Goal: Find specific page/section: Find specific page/section

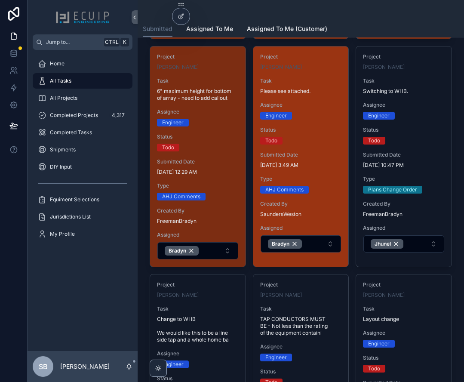
scroll to position [473, 0]
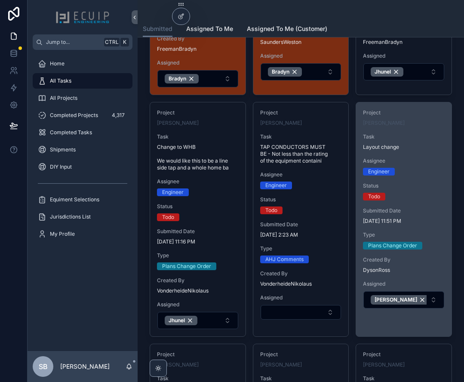
click at [413, 176] on div "Project [PERSON_NAME] Task Layout change Assignee Engineer Status Todo Submitte…" at bounding box center [403, 208] width 95 height 213
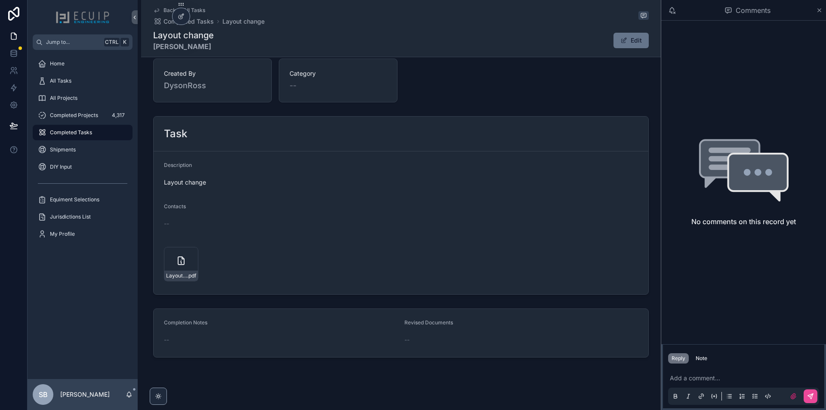
scroll to position [253, 0]
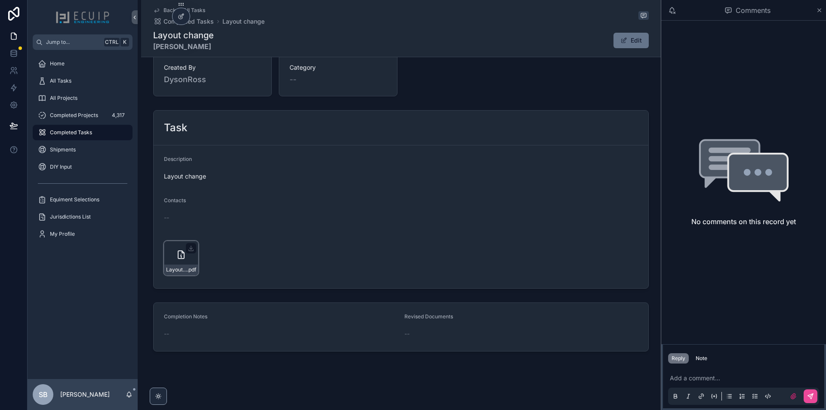
click at [176, 257] on icon "scrollable content" at bounding box center [181, 254] width 10 height 10
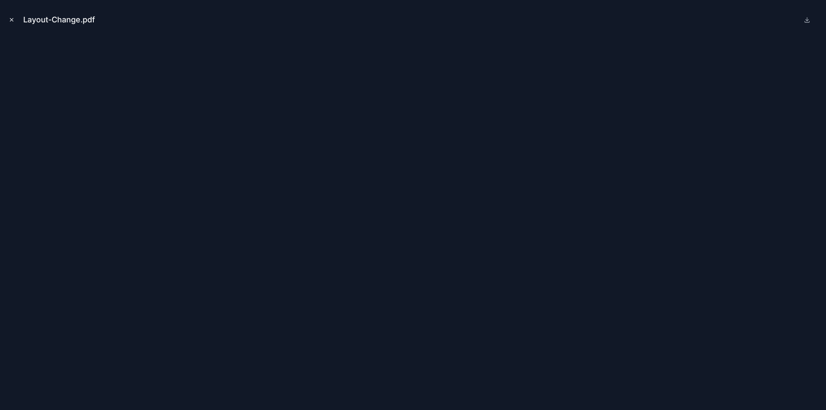
click at [12, 19] on icon "Close modal" at bounding box center [12, 20] width 6 height 6
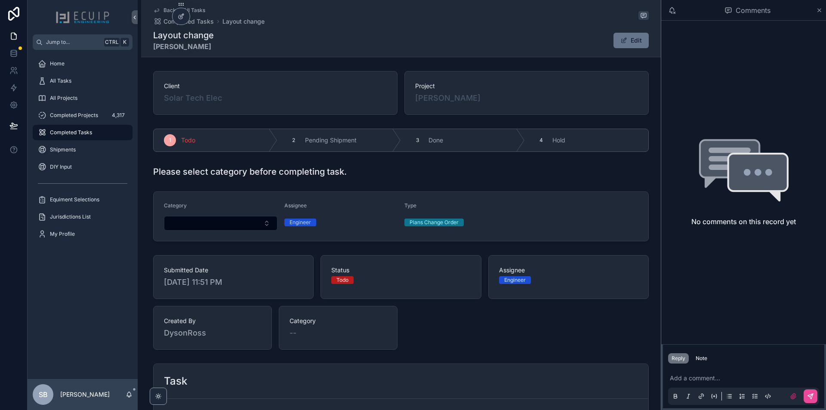
drag, startPoint x: 215, startPoint y: 46, endPoint x: 153, endPoint y: 48, distance: 62.0
click at [153, 48] on div "Layout change [PERSON_NAME] Edit" at bounding box center [400, 40] width 495 height 22
copy strong "[PERSON_NAME]"
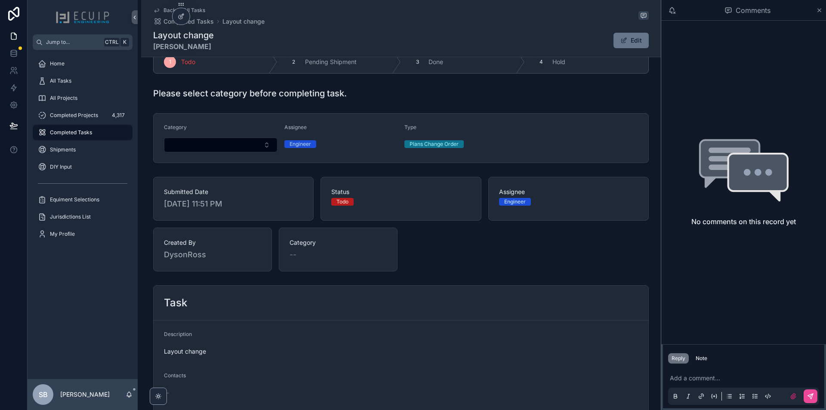
scroll to position [172, 0]
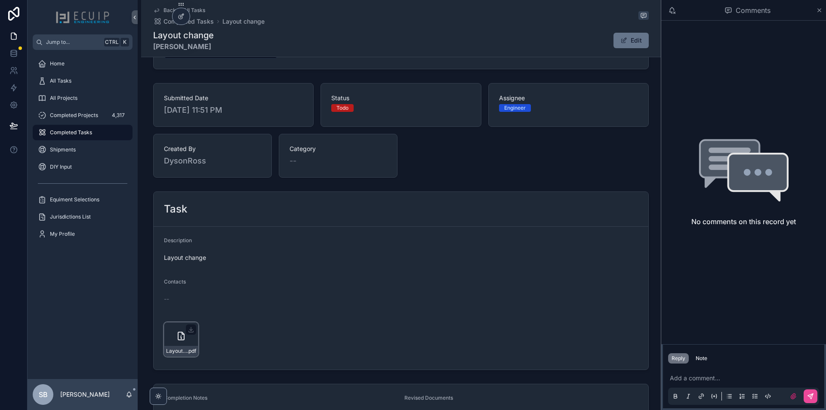
click at [176, 340] on icon "scrollable content" at bounding box center [181, 336] width 10 height 10
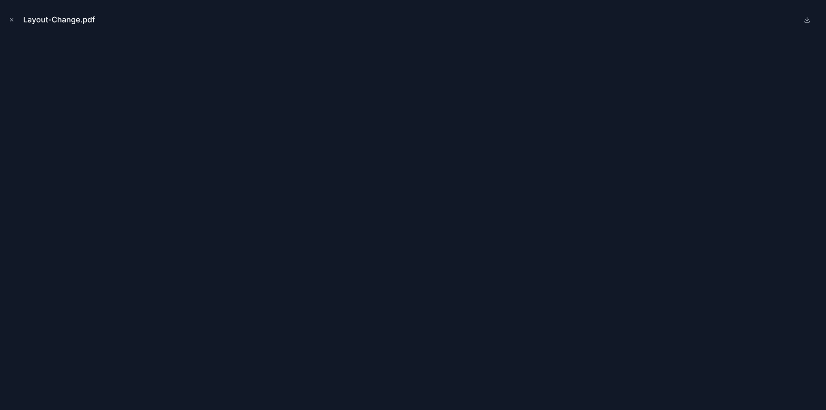
click at [12, 20] on icon "Close modal" at bounding box center [12, 20] width 6 height 6
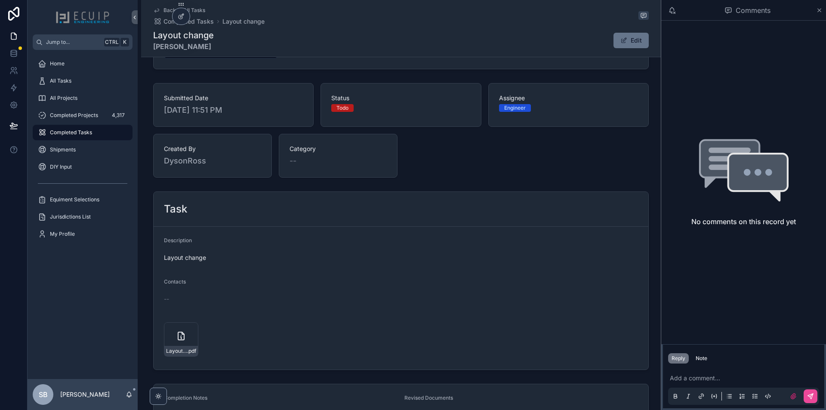
drag, startPoint x: 220, startPoint y: 46, endPoint x: 151, endPoint y: 52, distance: 69.0
click at [153, 52] on div "Back to All Tasks Completed Tasks Layout change Layout change [PERSON_NAME] Edit" at bounding box center [400, 28] width 495 height 57
copy strong "[PERSON_NAME]"
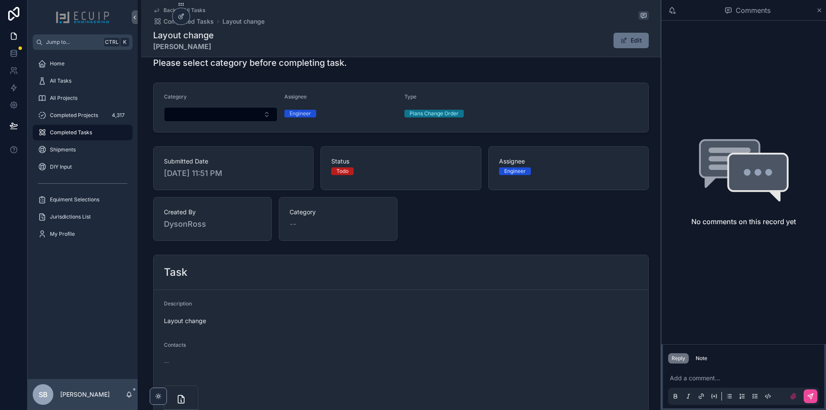
scroll to position [43, 0]
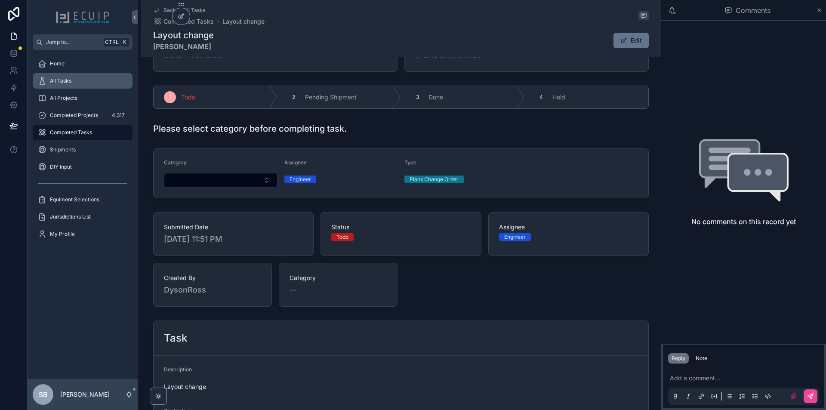
click at [83, 81] on div "All Tasks" at bounding box center [82, 81] width 89 height 14
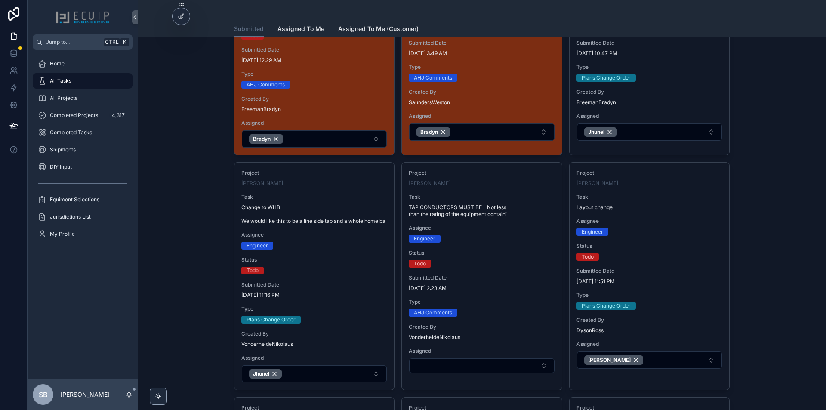
scroll to position [516, 0]
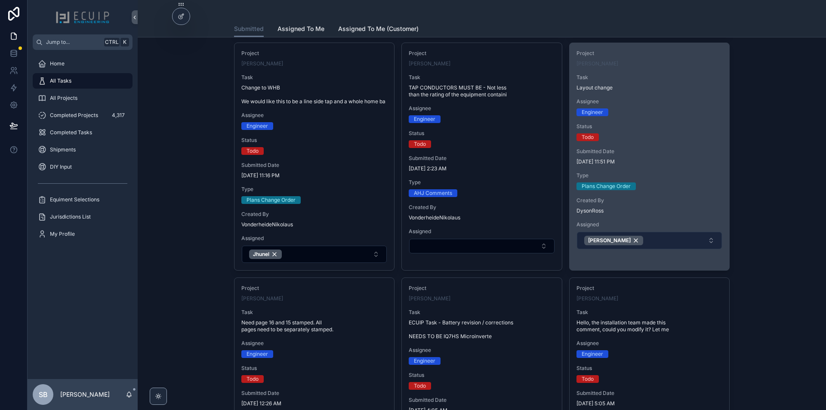
click at [464, 241] on button "[PERSON_NAME]" at bounding box center [649, 240] width 145 height 17
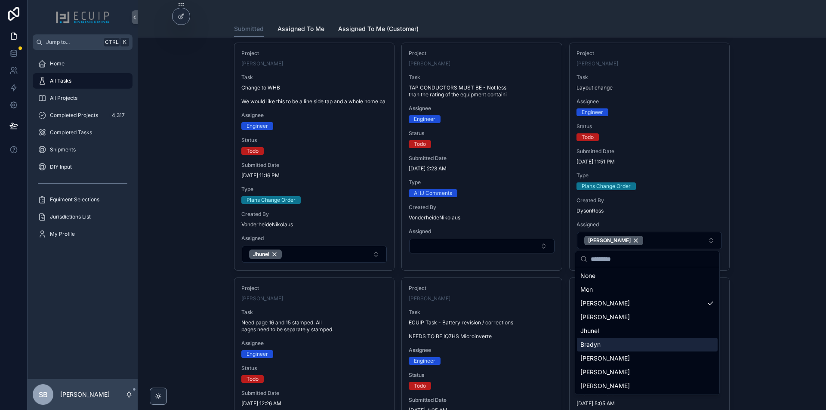
click at [464, 349] on div "Bradyn" at bounding box center [647, 345] width 141 height 14
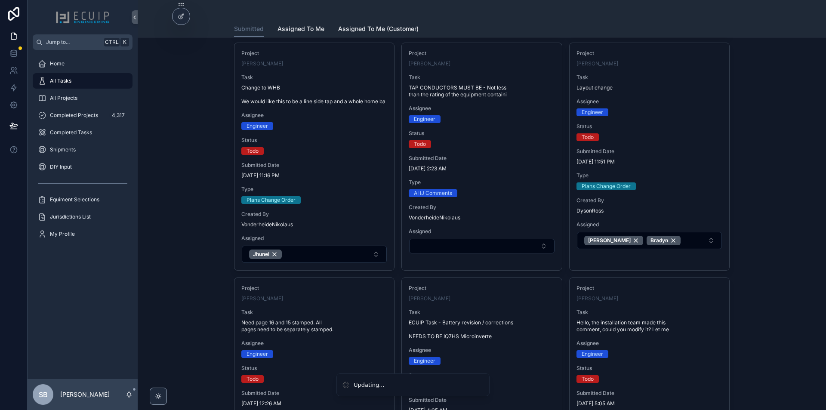
click at [464, 291] on div "Tasks and Requests We prioritize ALL tasks. Please allow 2 business days for up…" at bounding box center [482, 405] width 674 height 1755
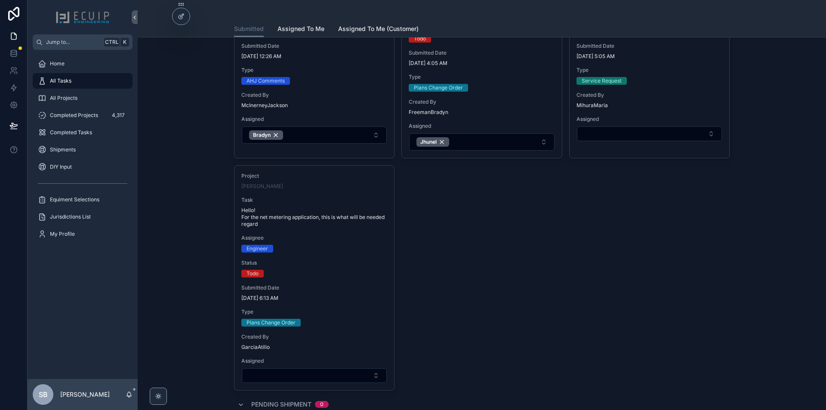
scroll to position [946, 0]
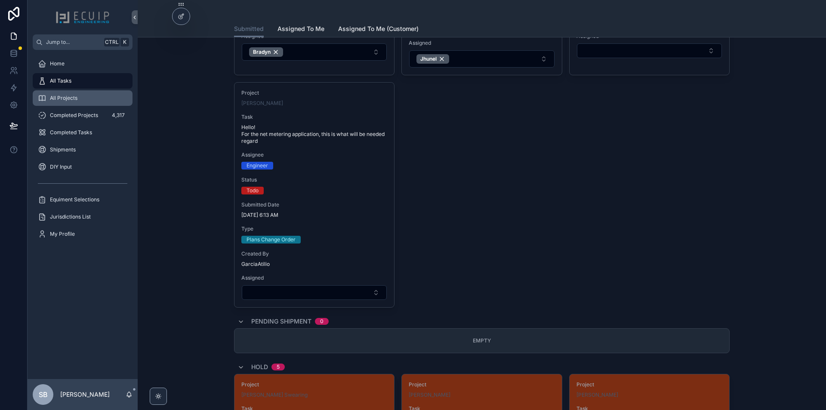
click at [71, 100] on span "All Projects" at bounding box center [64, 98] width 28 height 7
